Goal: Transaction & Acquisition: Purchase product/service

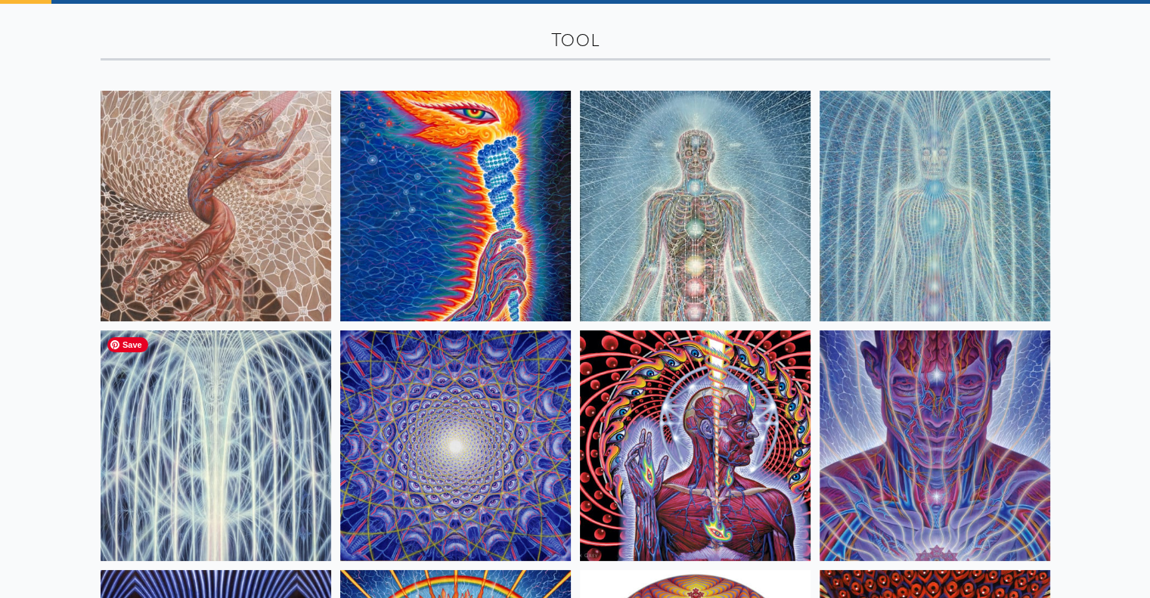
scroll to position [75, 0]
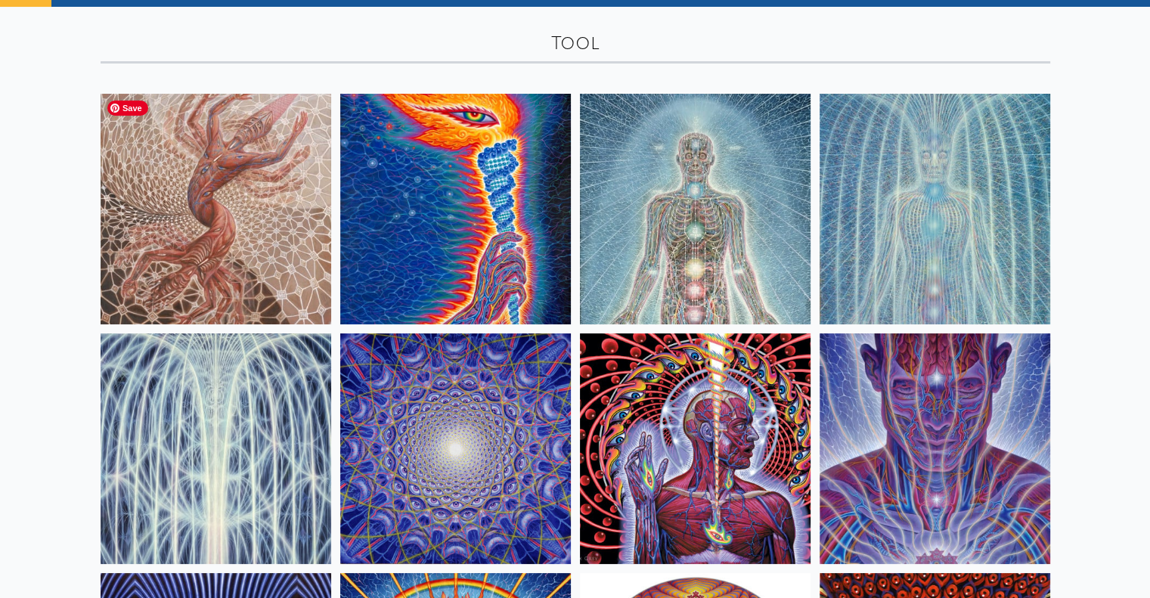
click at [236, 203] on img at bounding box center [216, 209] width 231 height 231
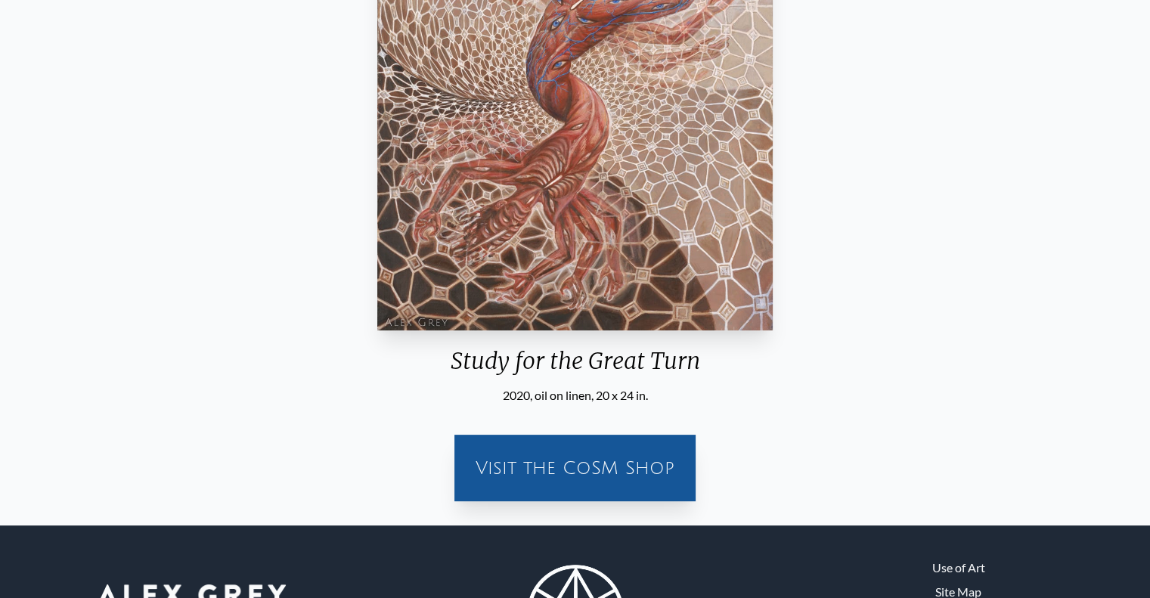
scroll to position [293, 0]
click at [605, 461] on div "Visit the CoSM Shop" at bounding box center [575, 467] width 223 height 48
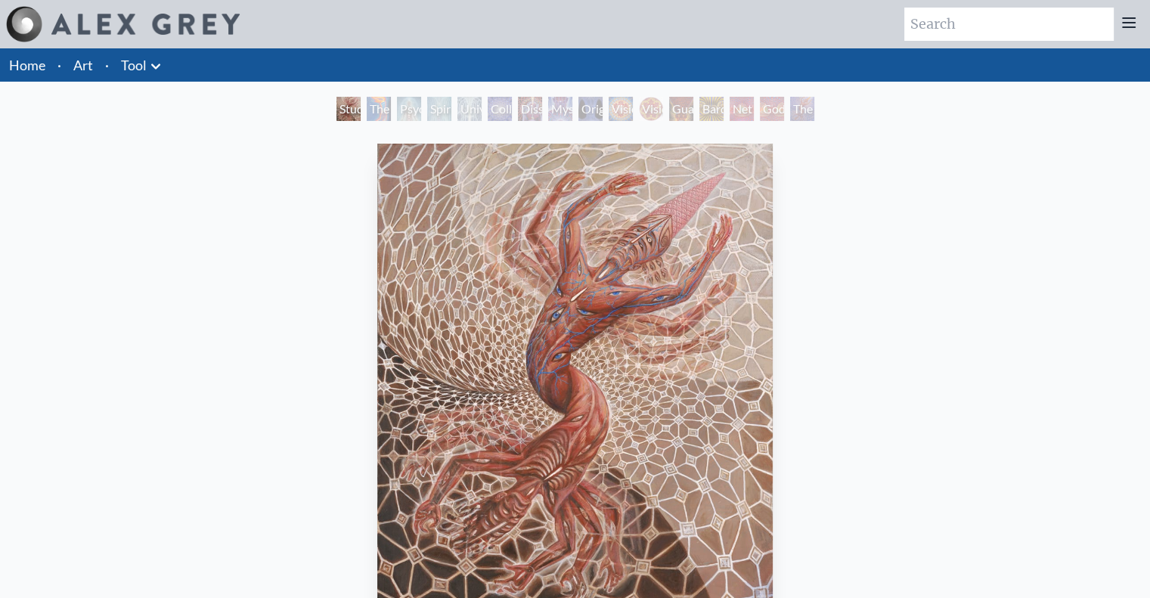
click at [336, 108] on div "Study for the Great Turn" at bounding box center [348, 109] width 24 height 24
click at [409, 104] on div "Psychic Energy System" at bounding box center [409, 109] width 24 height 24
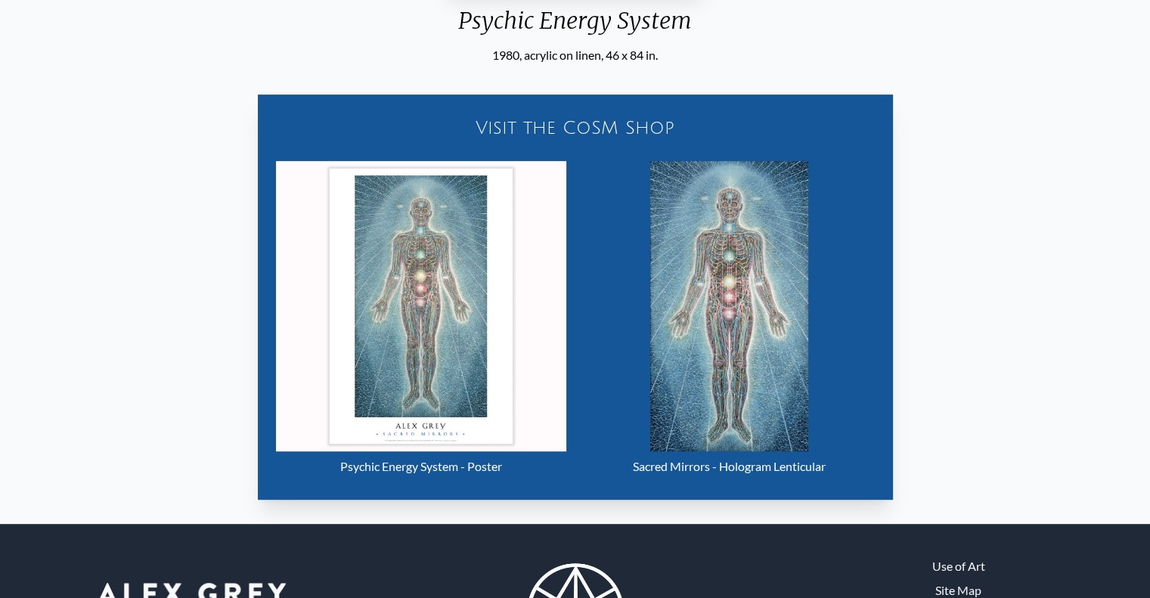
scroll to position [640, 0]
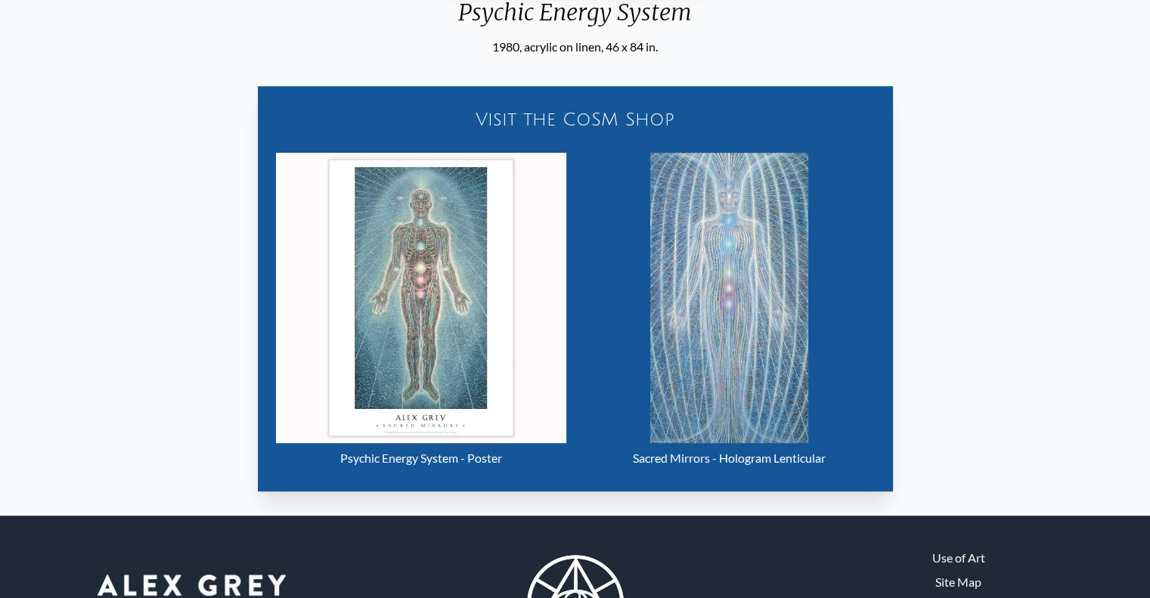
click at [630, 116] on div "Visit the CoSM Shop" at bounding box center [575, 119] width 617 height 48
